Goal: Find specific page/section: Find specific page/section

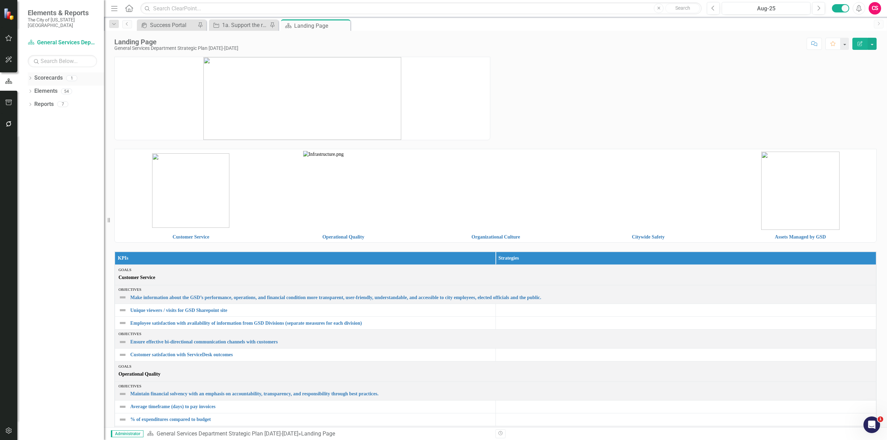
click at [29, 77] on icon "Dropdown" at bounding box center [30, 79] width 5 height 4
click at [29, 76] on icon "Dropdown" at bounding box center [29, 78] width 4 height 5
click at [30, 102] on div "Dropdown" at bounding box center [30, 105] width 5 height 6
click at [47, 138] on div "Customer Service" at bounding box center [70, 141] width 67 height 6
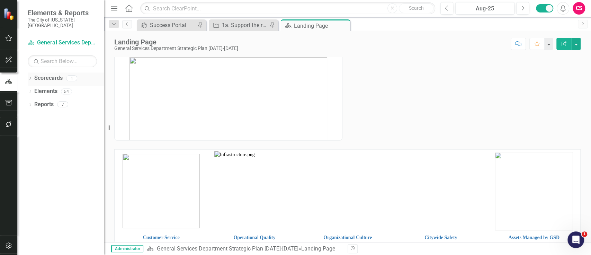
click at [40, 74] on link "Scorecards" at bounding box center [48, 78] width 28 height 8
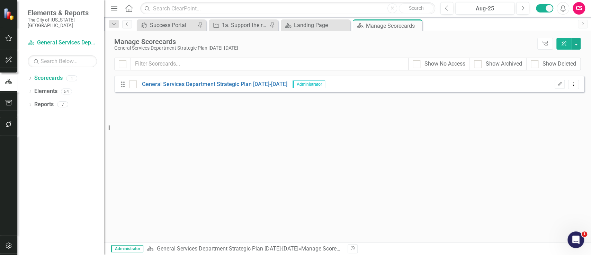
click at [393, 123] on div "Looks like you don't have any Scorecards set up yet. Why don't you add a Scorec…" at bounding box center [349, 159] width 470 height 166
